Goal: Task Accomplishment & Management: Use online tool/utility

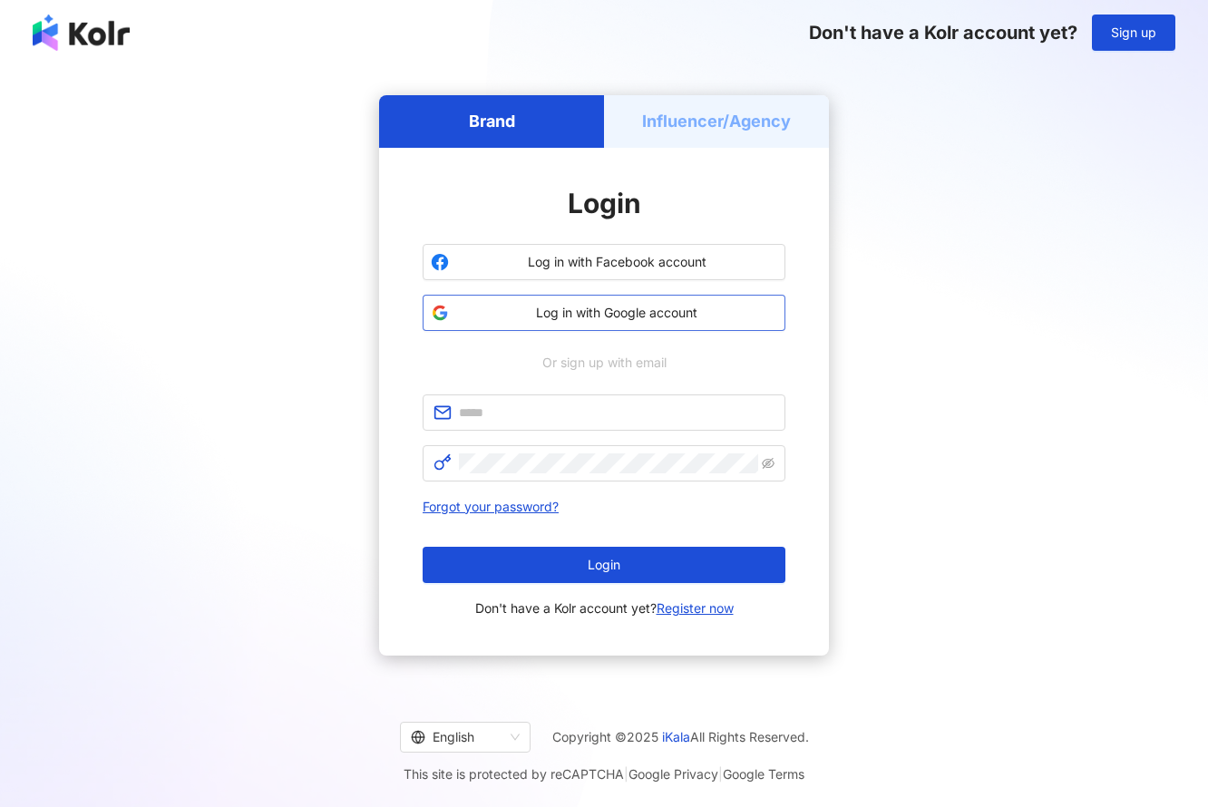
click at [638, 299] on button "Log in with Google account" at bounding box center [604, 313] width 363 height 36
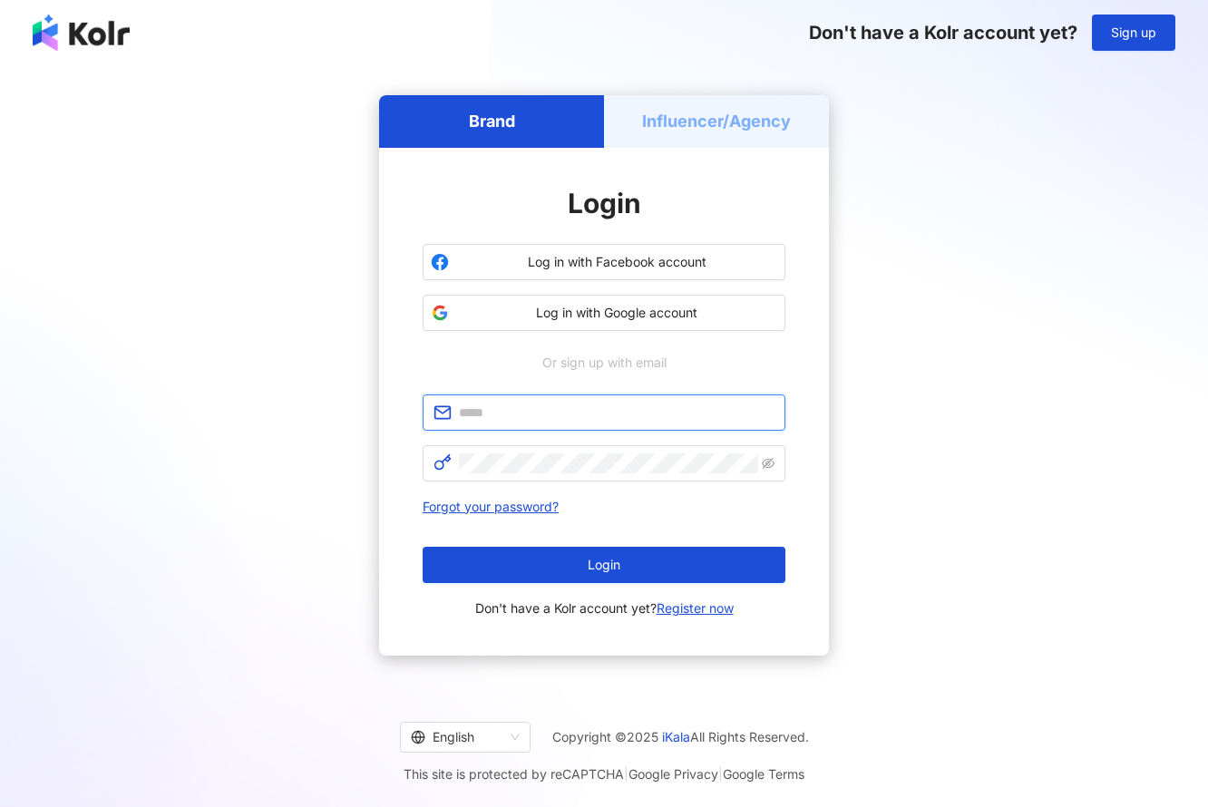
click at [591, 408] on input "text" at bounding box center [617, 413] width 316 height 20
click at [963, 403] on div "Brand Influencer/Agency Login Log in with Facebook account Log in with Google a…" at bounding box center [604, 375] width 1164 height 591
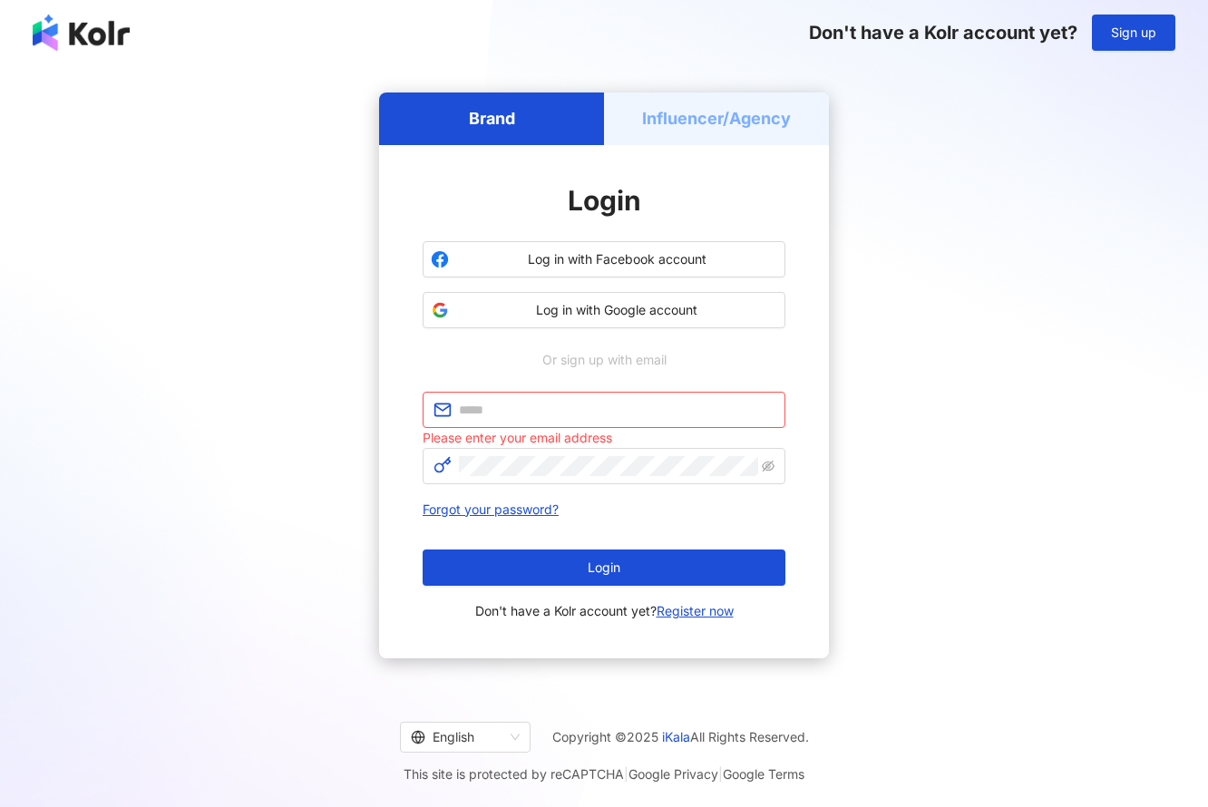
click at [1016, 347] on div "Brand Influencer/Agency Login Log in with Facebook account Log in with Google a…" at bounding box center [604, 375] width 1164 height 591
click at [709, 411] on input "text" at bounding box center [617, 410] width 316 height 20
click at [891, 385] on div "Brand Influencer/Agency Login Log in with Facebook account Log in with Google a…" at bounding box center [604, 375] width 1164 height 591
click at [552, 376] on div "Login Log in with Facebook account Log in with Google account Or sign up with e…" at bounding box center [604, 401] width 363 height 441
click at [564, 419] on span at bounding box center [604, 410] width 363 height 36
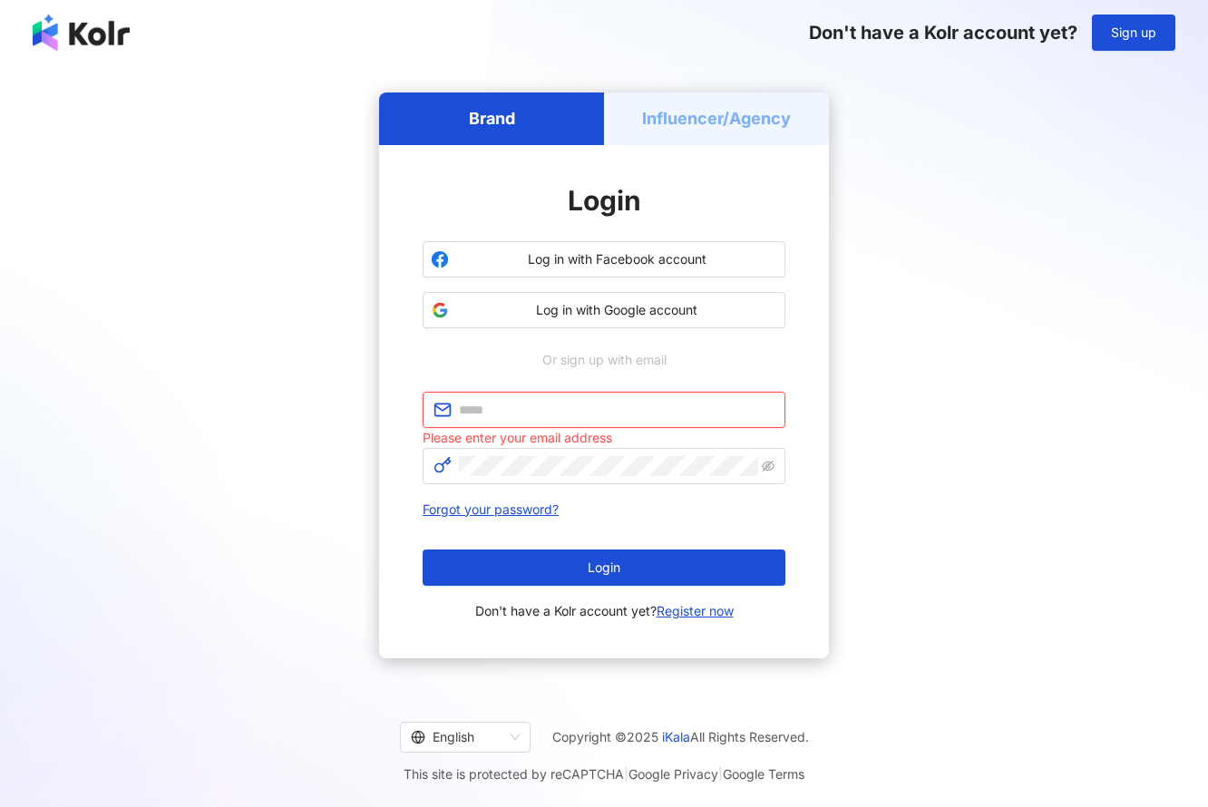
click at [570, 411] on input "text" at bounding box center [617, 410] width 316 height 20
type input "**********"
click at [572, 476] on span at bounding box center [604, 466] width 363 height 36
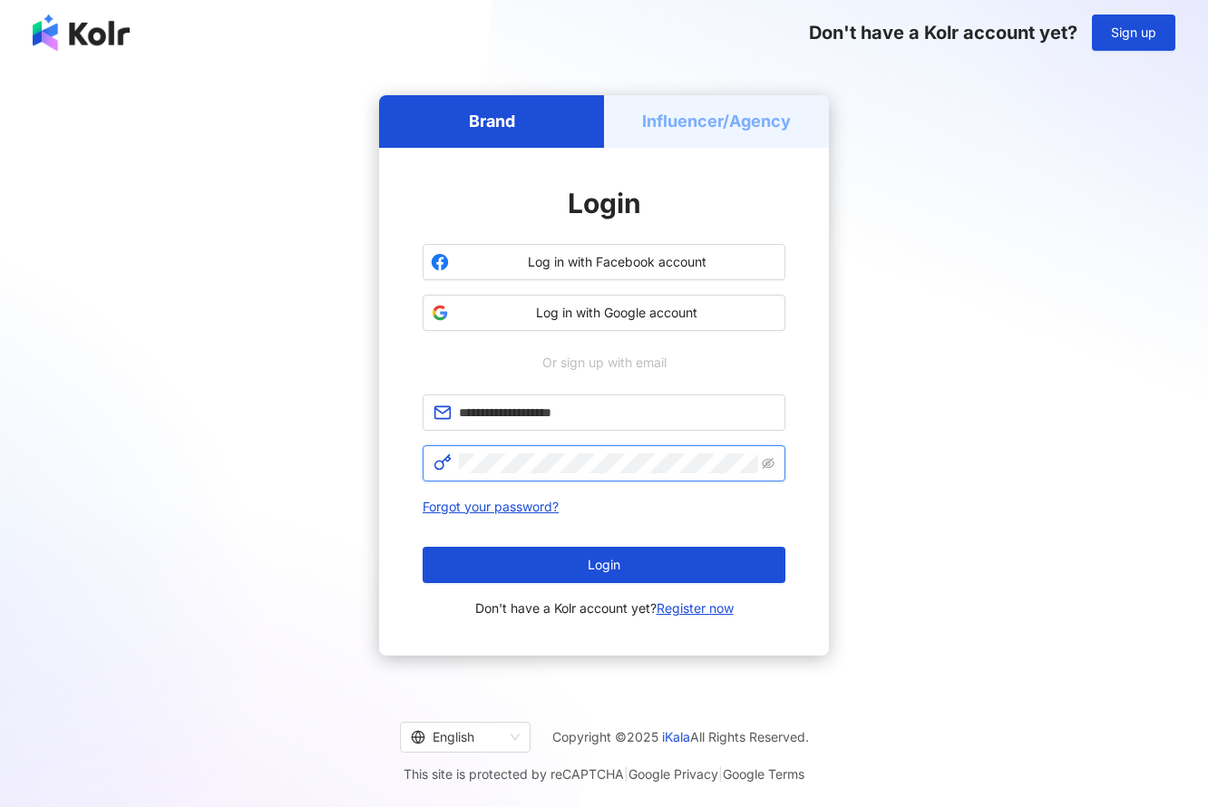
click button "Login" at bounding box center [604, 565] width 363 height 36
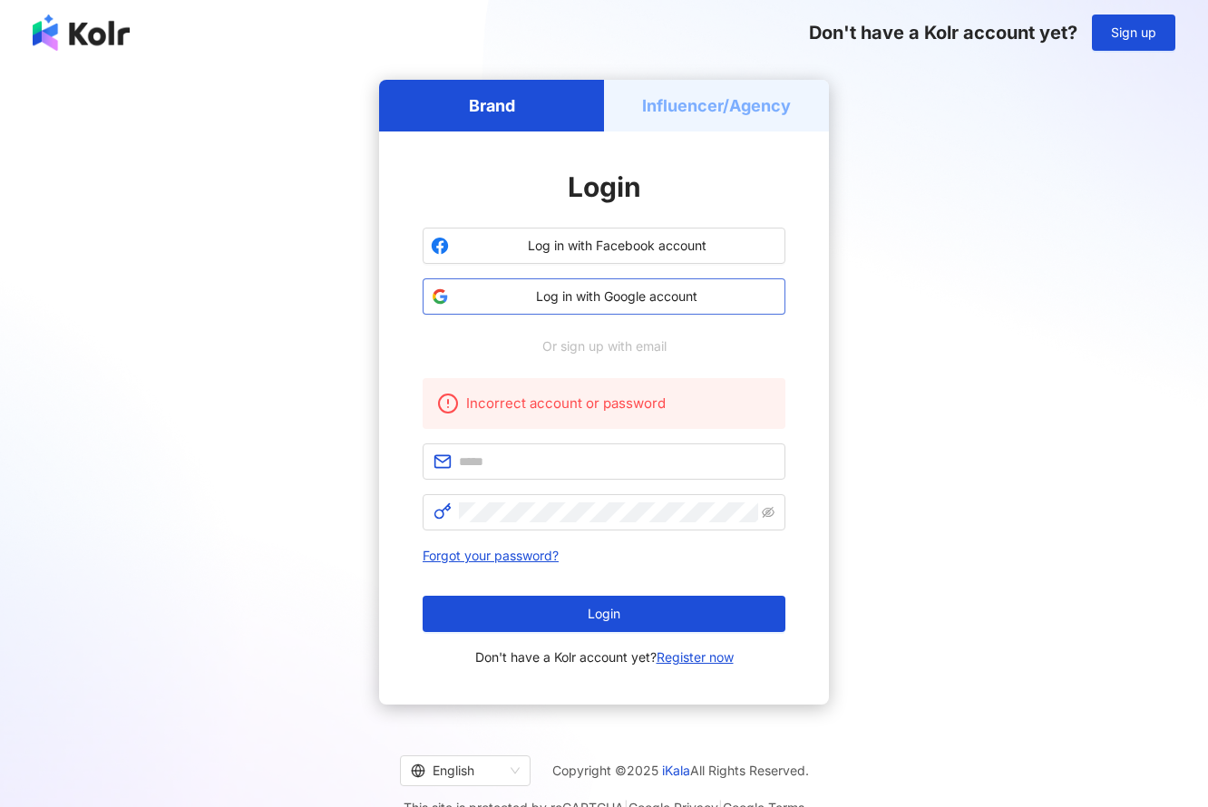
click at [667, 280] on button "Log in with Google account" at bounding box center [604, 296] width 363 height 36
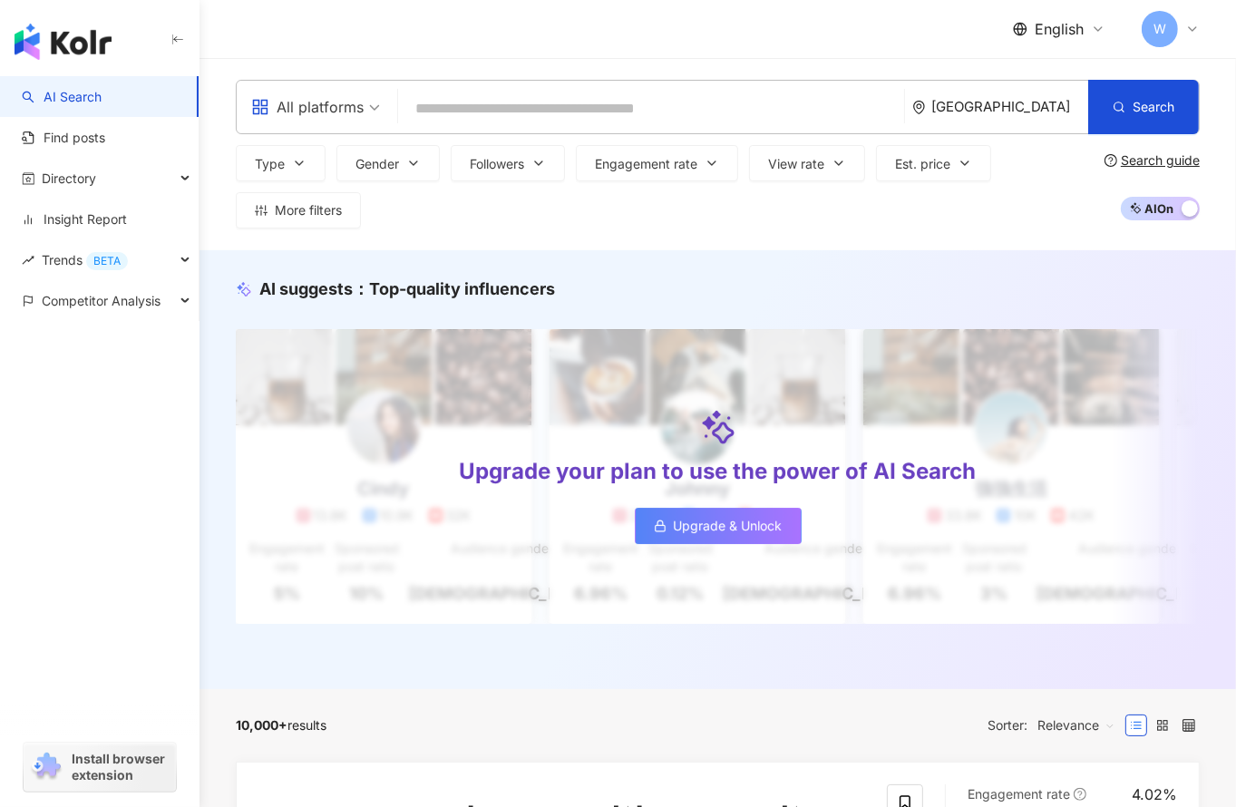
click at [1185, 26] on icon at bounding box center [1192, 29] width 15 height 15
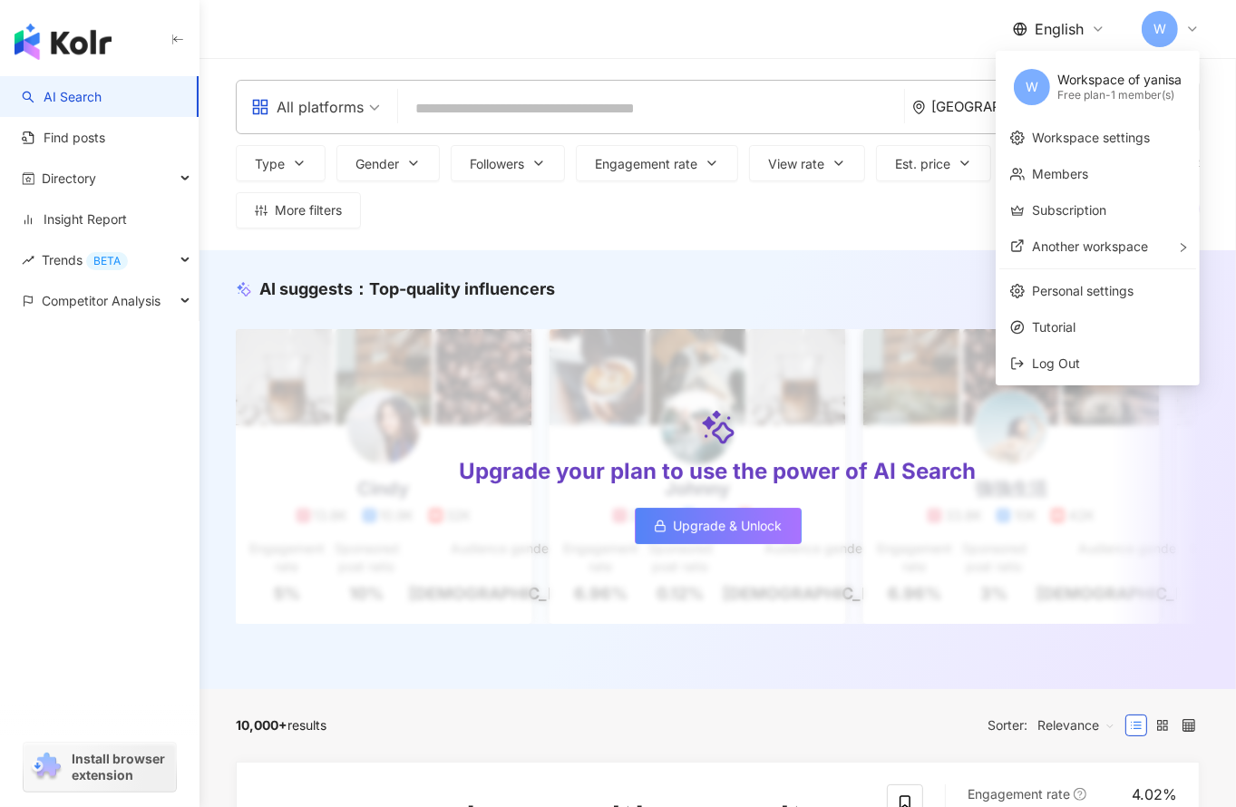
click at [739, 12] on div "English W" at bounding box center [718, 29] width 964 height 58
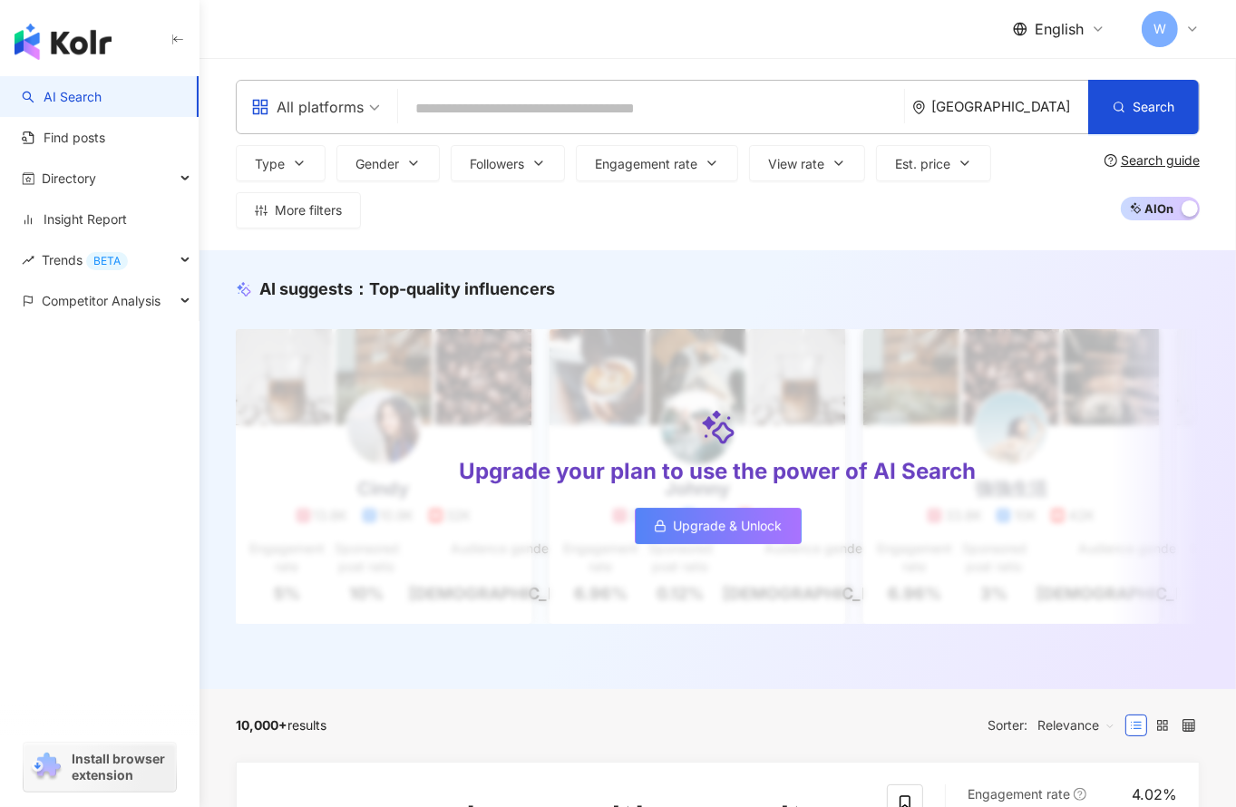
click at [1193, 32] on icon at bounding box center [1192, 29] width 15 height 15
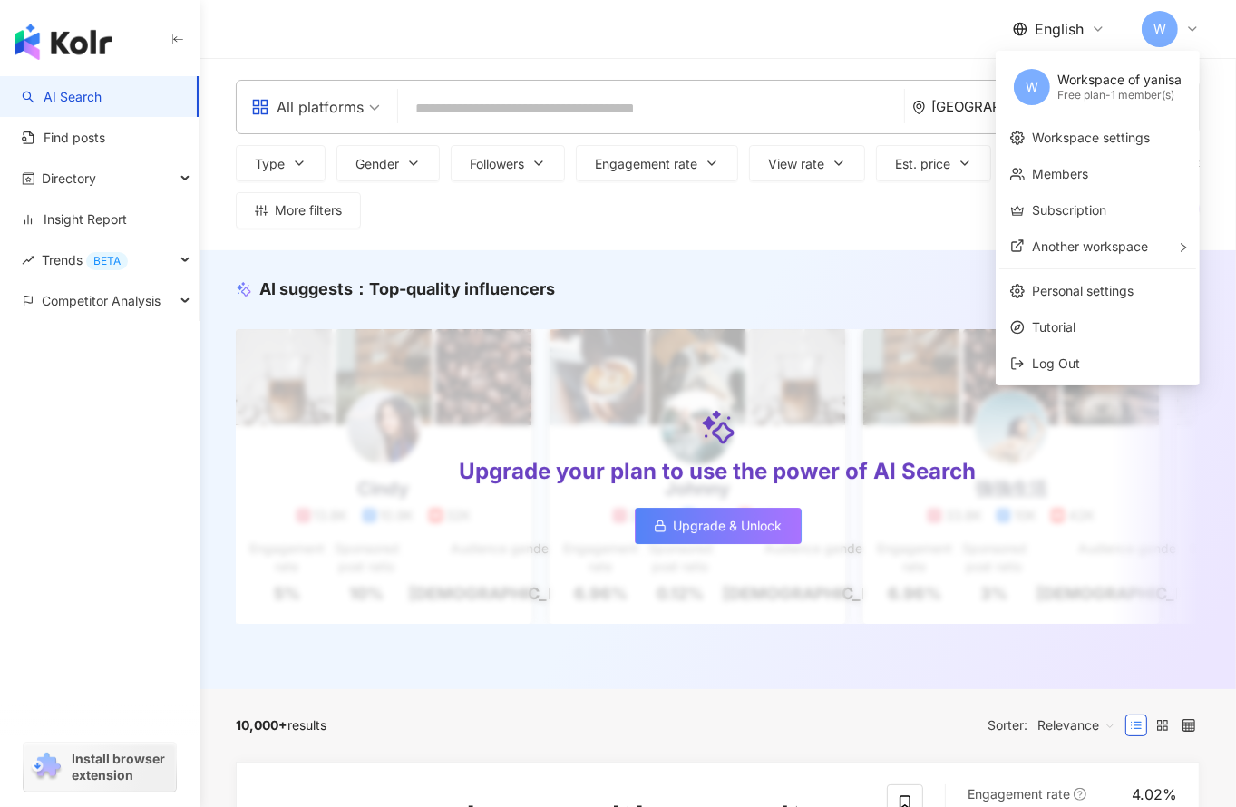
click at [409, 63] on div "All platforms [GEOGRAPHIC_DATA] Search Type Gender Followers Engagement rate Vi…" at bounding box center [718, 154] width 1037 height 192
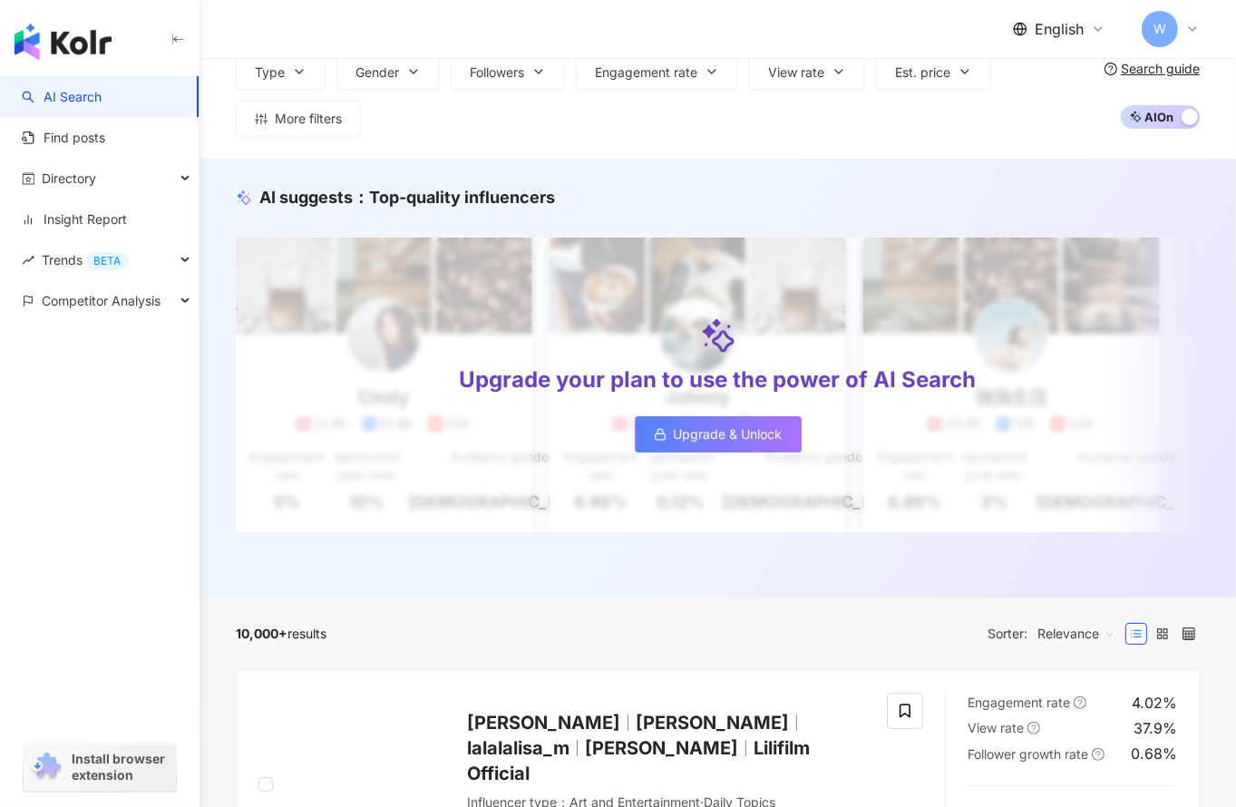
scroll to position [91, 0]
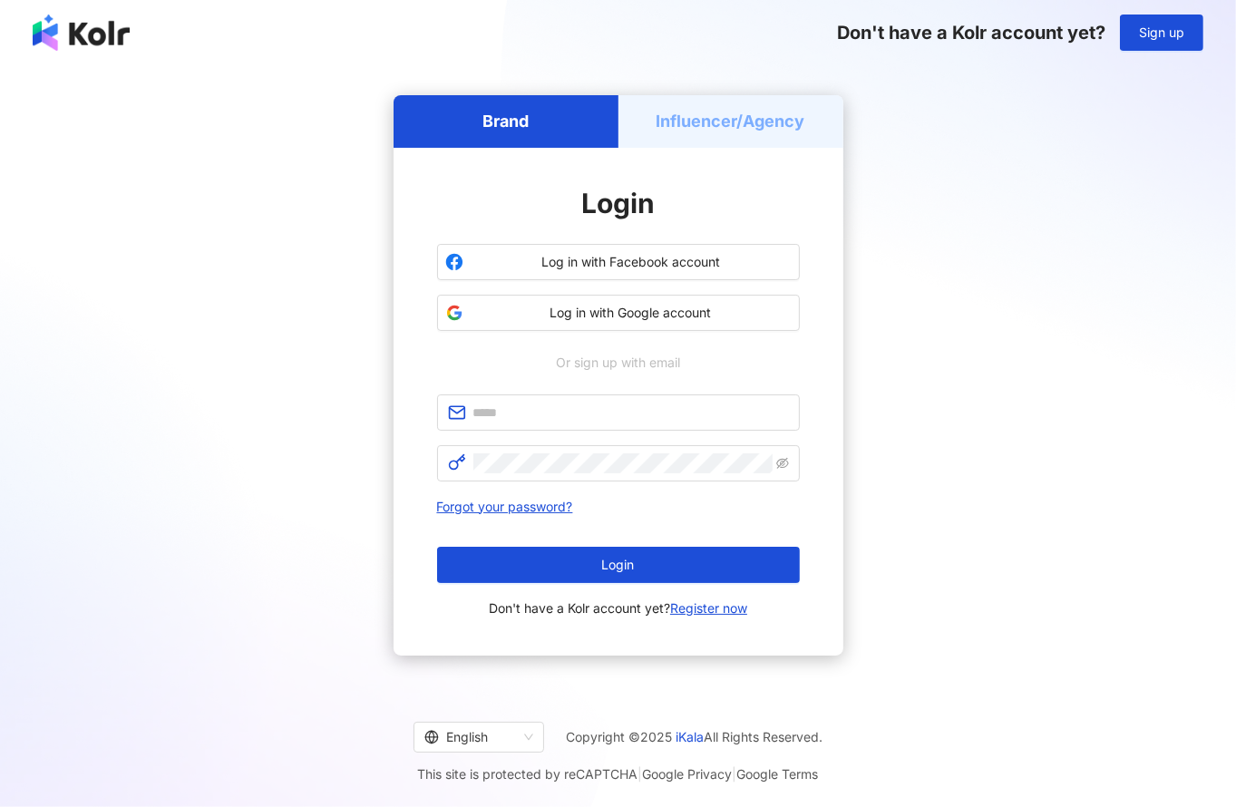
click at [1084, 161] on div "Brand Influencer/Agency Login Log in with Facebook account Log in with Google a…" at bounding box center [618, 375] width 1193 height 591
click at [552, 426] on span at bounding box center [618, 413] width 363 height 36
type input "*"
click at [619, 321] on button "Log in with Google account" at bounding box center [618, 313] width 363 height 36
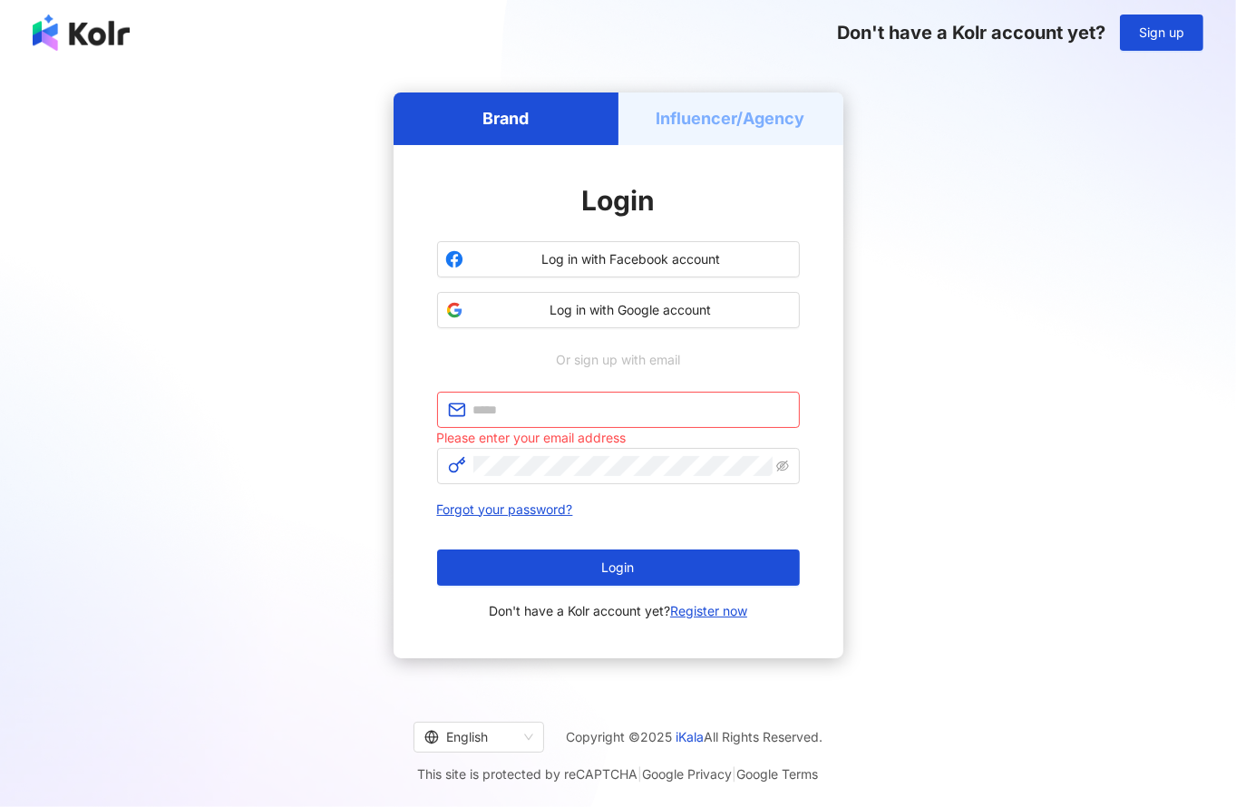
click at [1103, 139] on div "Brand Influencer/Agency Login Log in with Facebook account Log in with Google a…" at bounding box center [618, 375] width 1193 height 591
